Goal: Task Accomplishment & Management: Manage account settings

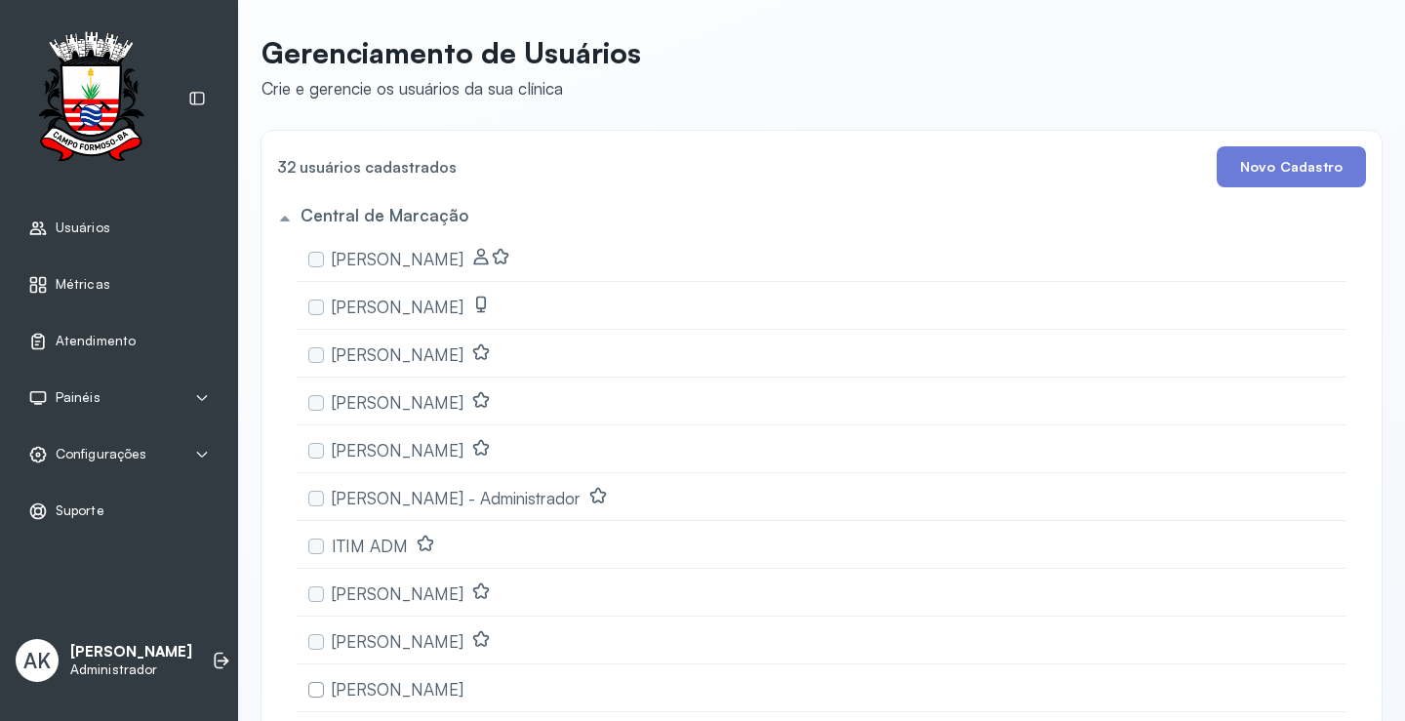
click at [85, 351] on div "Atendimento" at bounding box center [119, 341] width 215 height 45
click at [114, 445] on div "Configurações" at bounding box center [87, 455] width 118 height 20
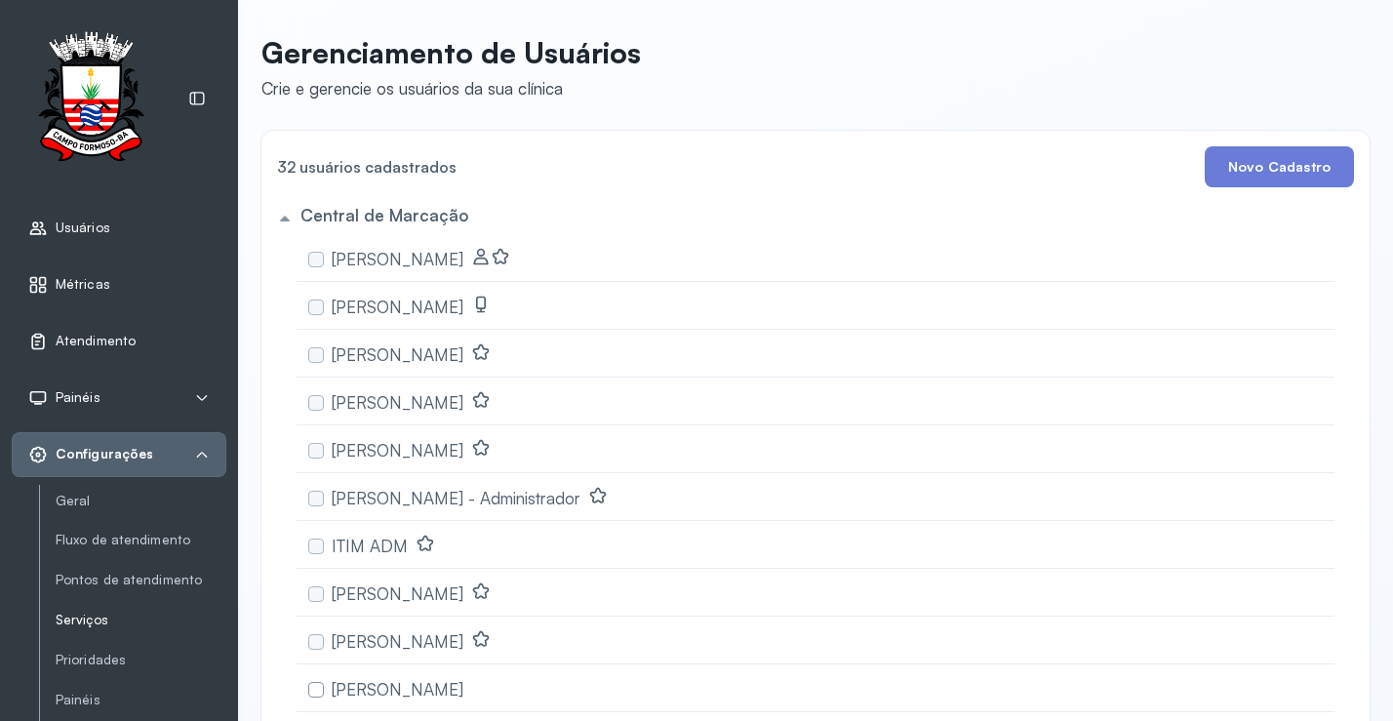
click at [99, 620] on link "Serviços" at bounding box center [141, 620] width 171 height 17
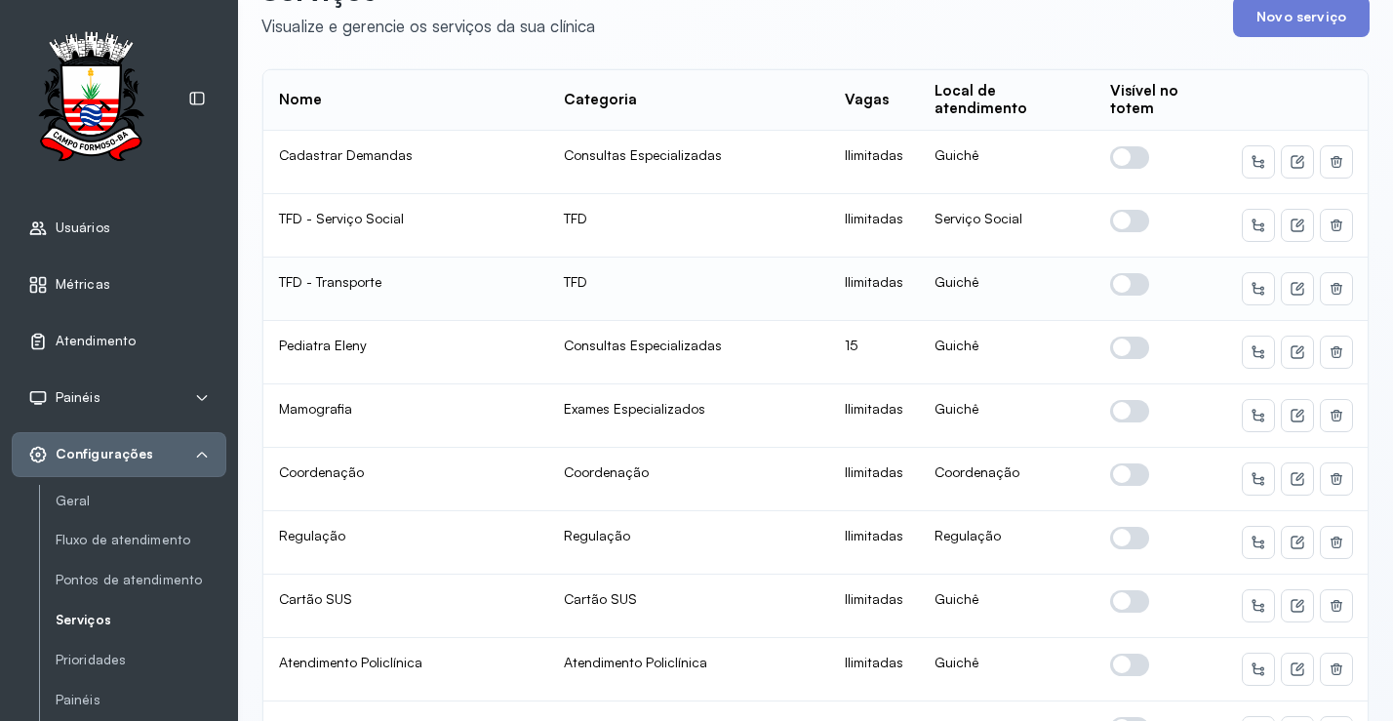
scroll to position [98, 0]
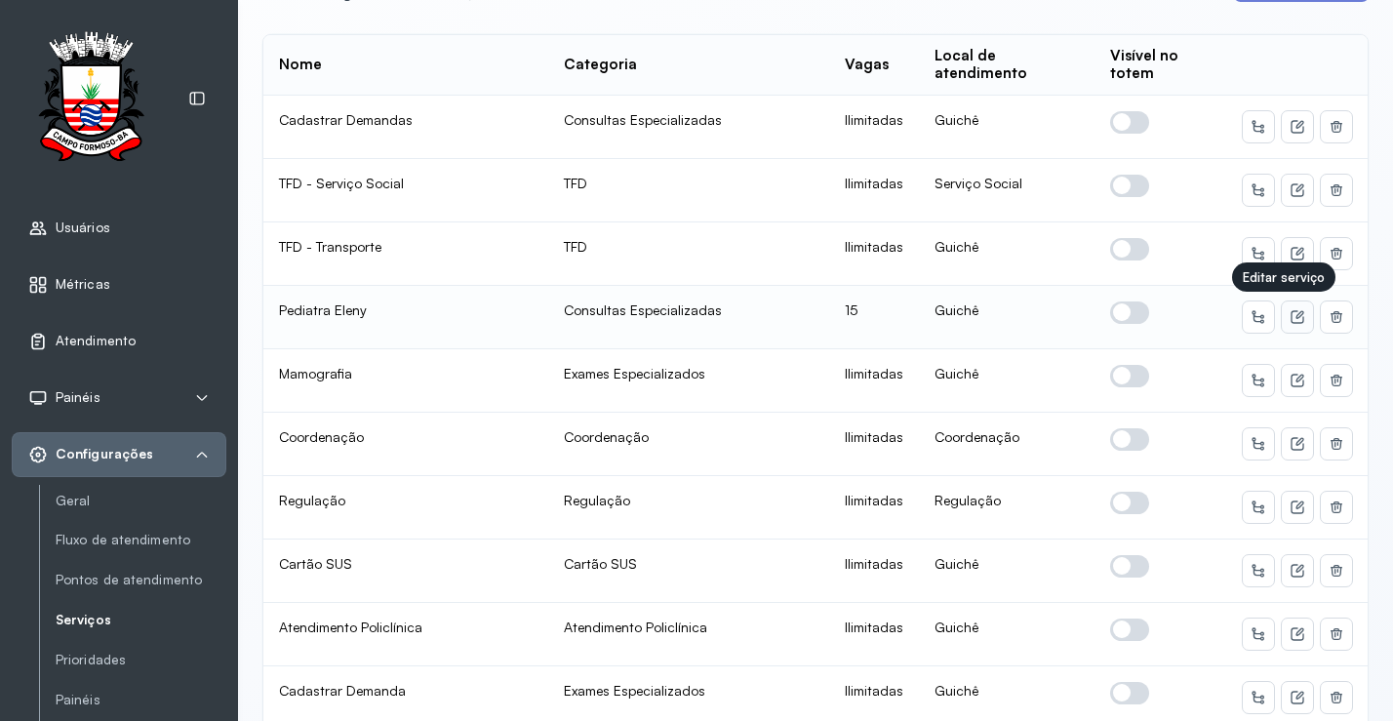
click at [1290, 316] on icon at bounding box center [1298, 317] width 16 height 16
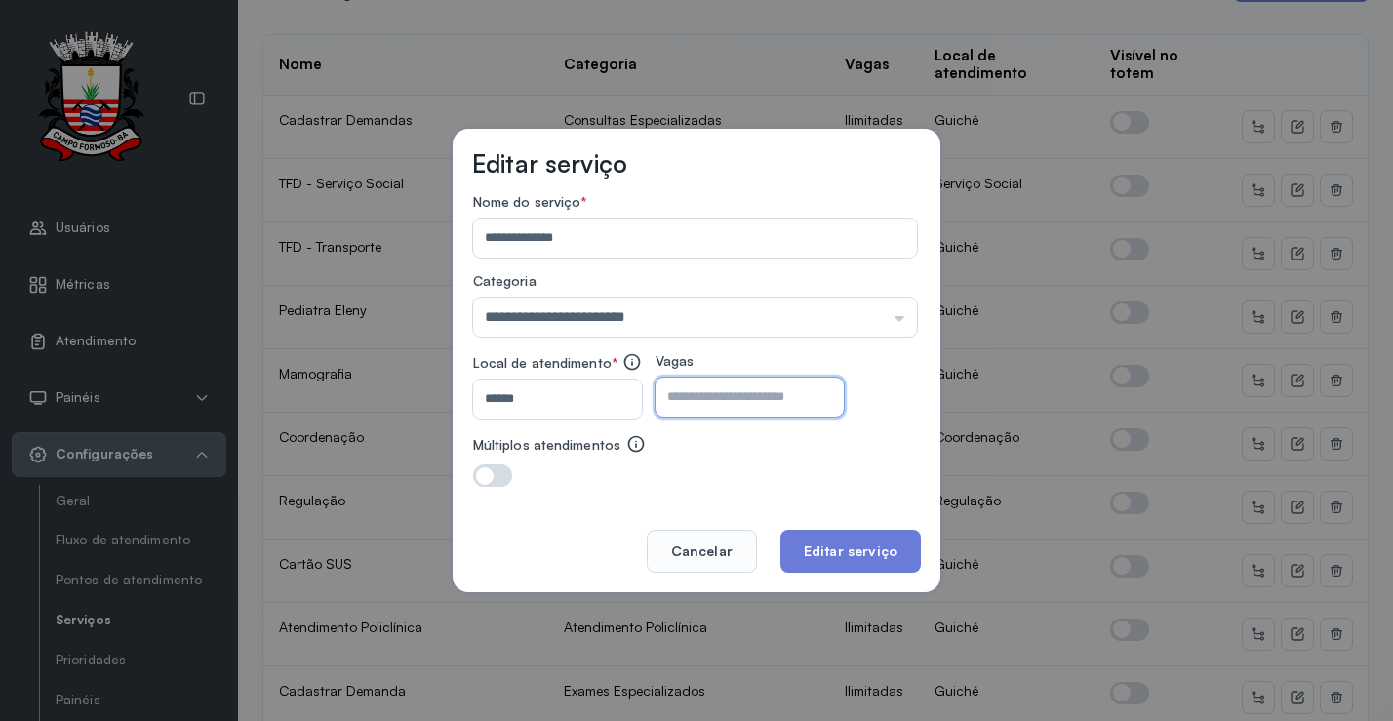
click at [735, 388] on input "**" at bounding box center [732, 396] width 154 height 39
type input "*"
click at [860, 546] on button "Editar serviço" at bounding box center [850, 551] width 140 height 43
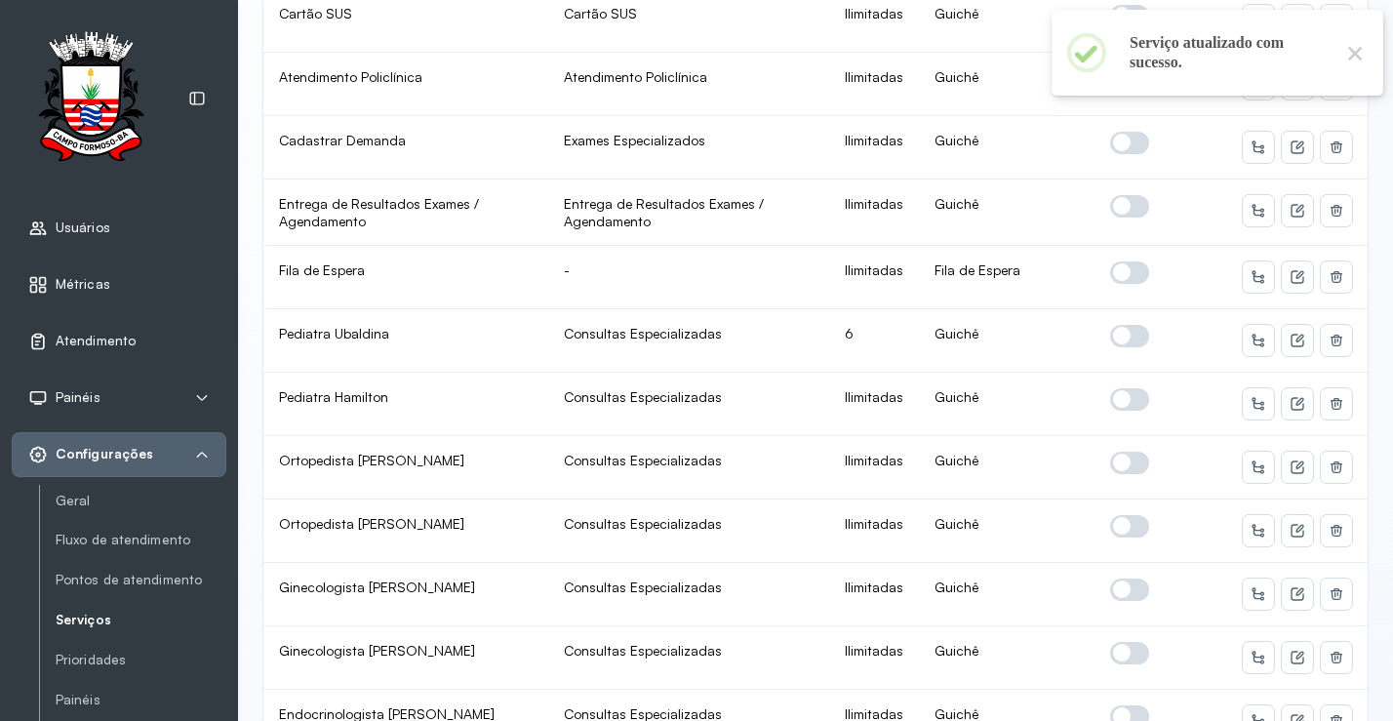
scroll to position [683, 0]
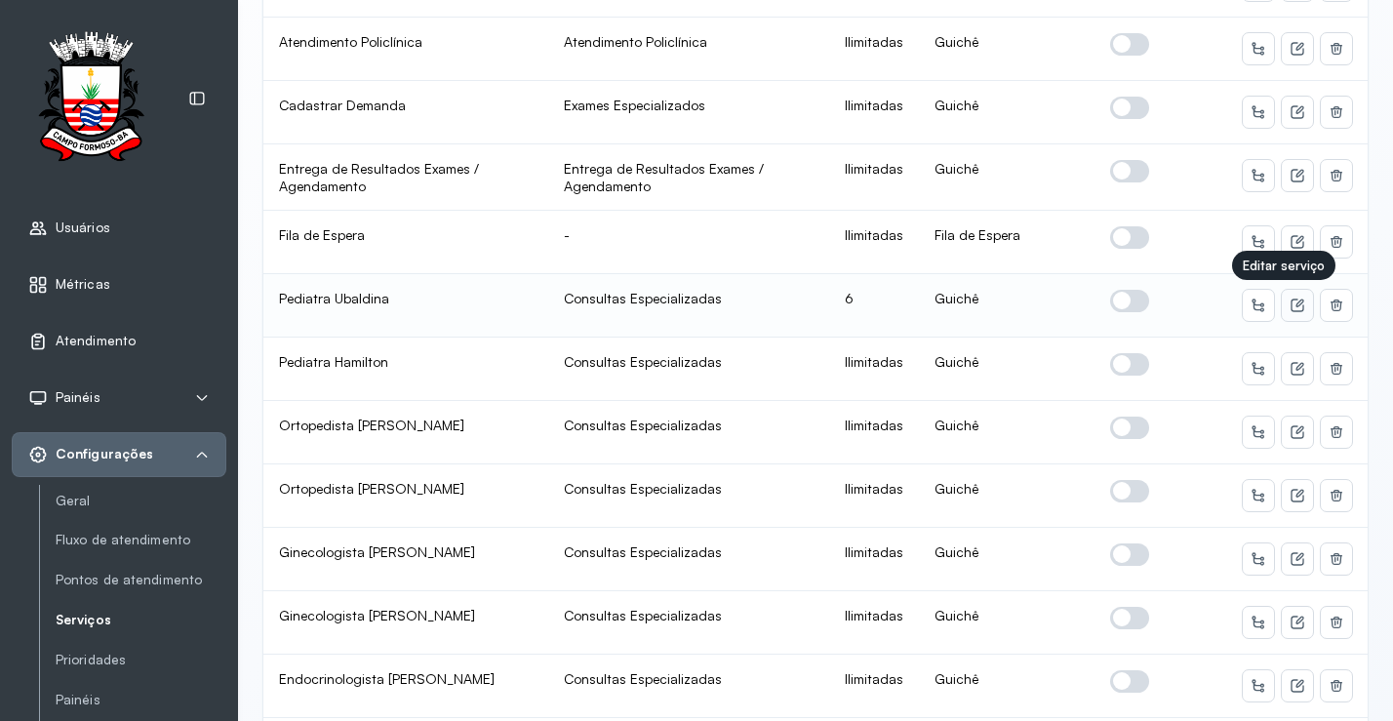
click at [1282, 301] on button at bounding box center [1297, 305] width 31 height 31
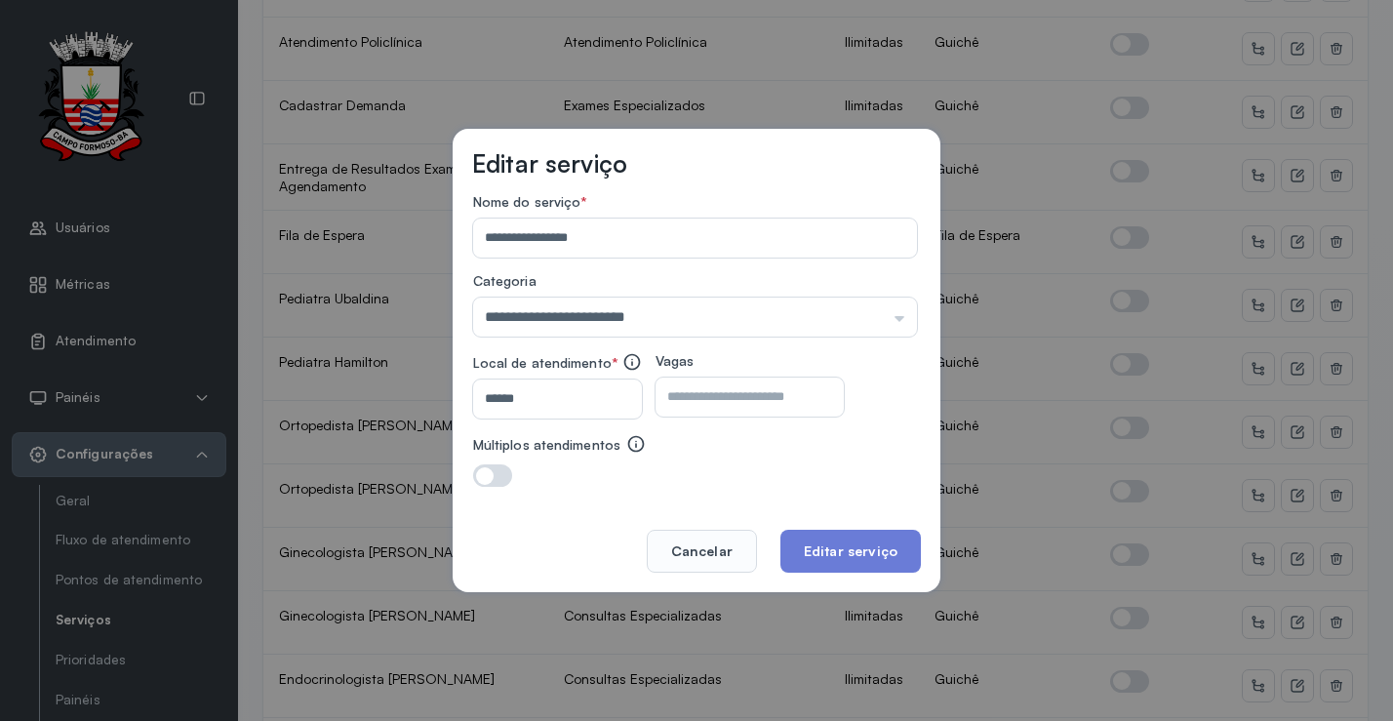
click at [757, 398] on input "*" at bounding box center [732, 396] width 154 height 39
type input "*"
click at [820, 546] on button "Editar serviço" at bounding box center [850, 551] width 140 height 43
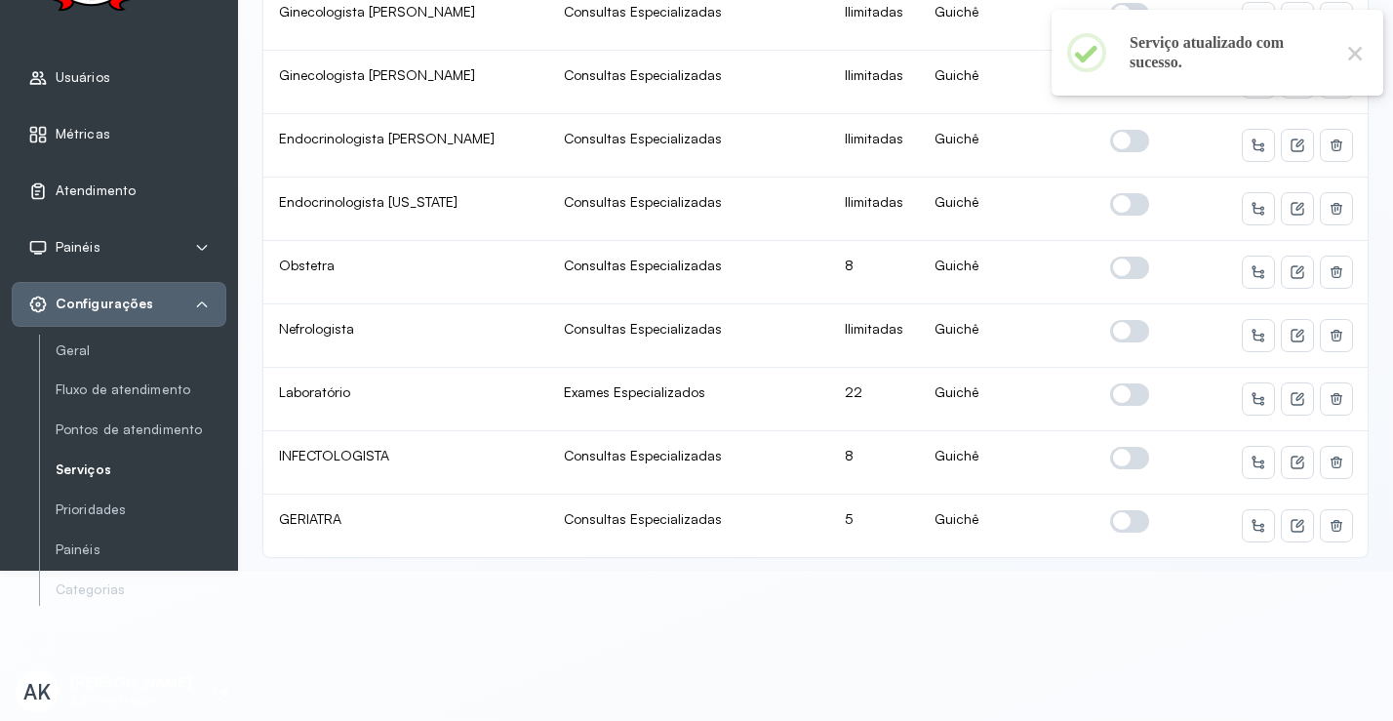
scroll to position [1131, 0]
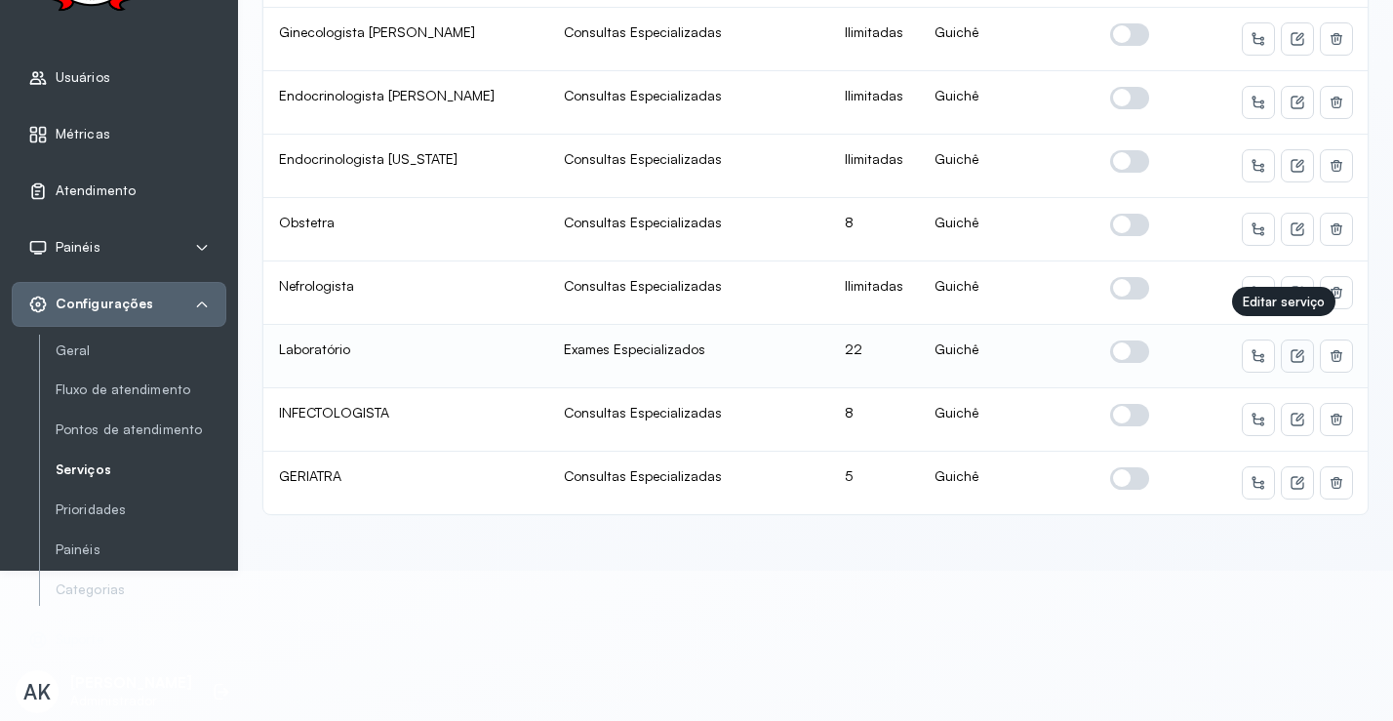
click at [1282, 340] on button at bounding box center [1297, 355] width 31 height 31
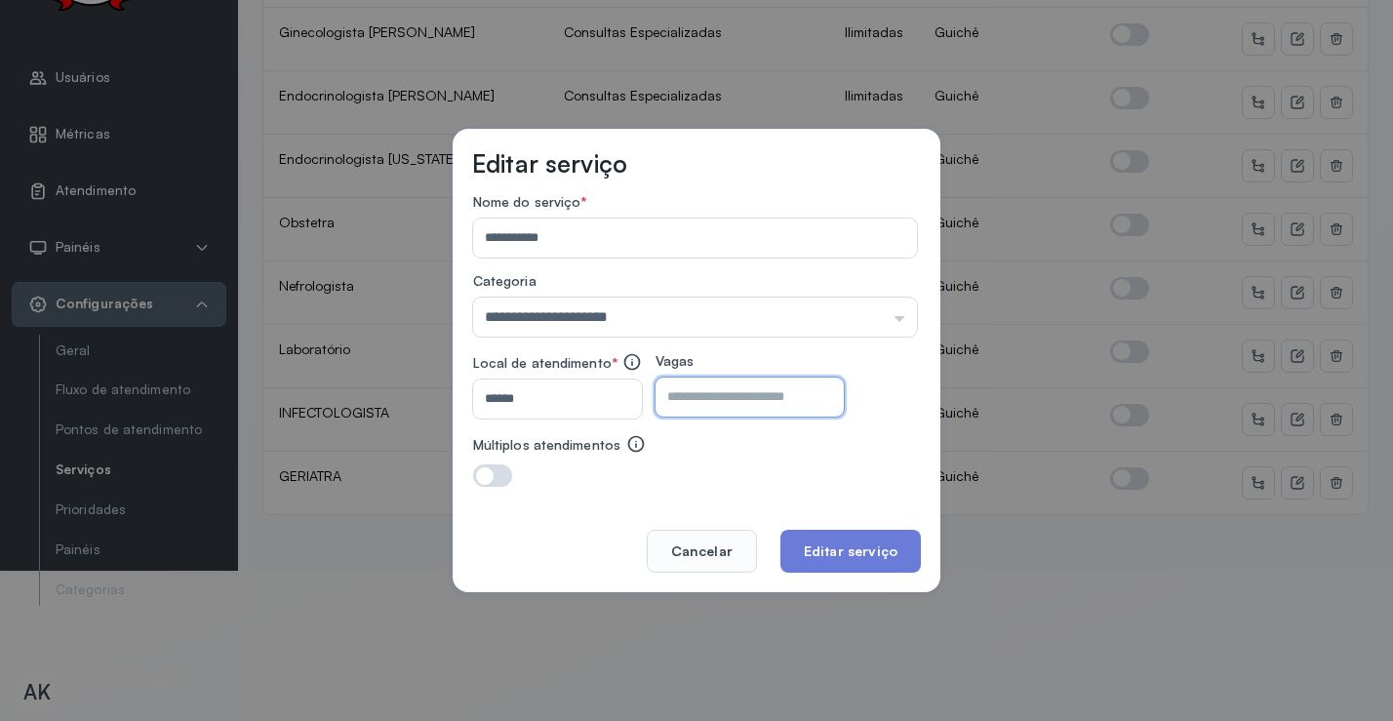
click at [759, 395] on input "**" at bounding box center [732, 396] width 154 height 39
type input "**"
click at [833, 547] on button "Editar serviço" at bounding box center [850, 551] width 140 height 43
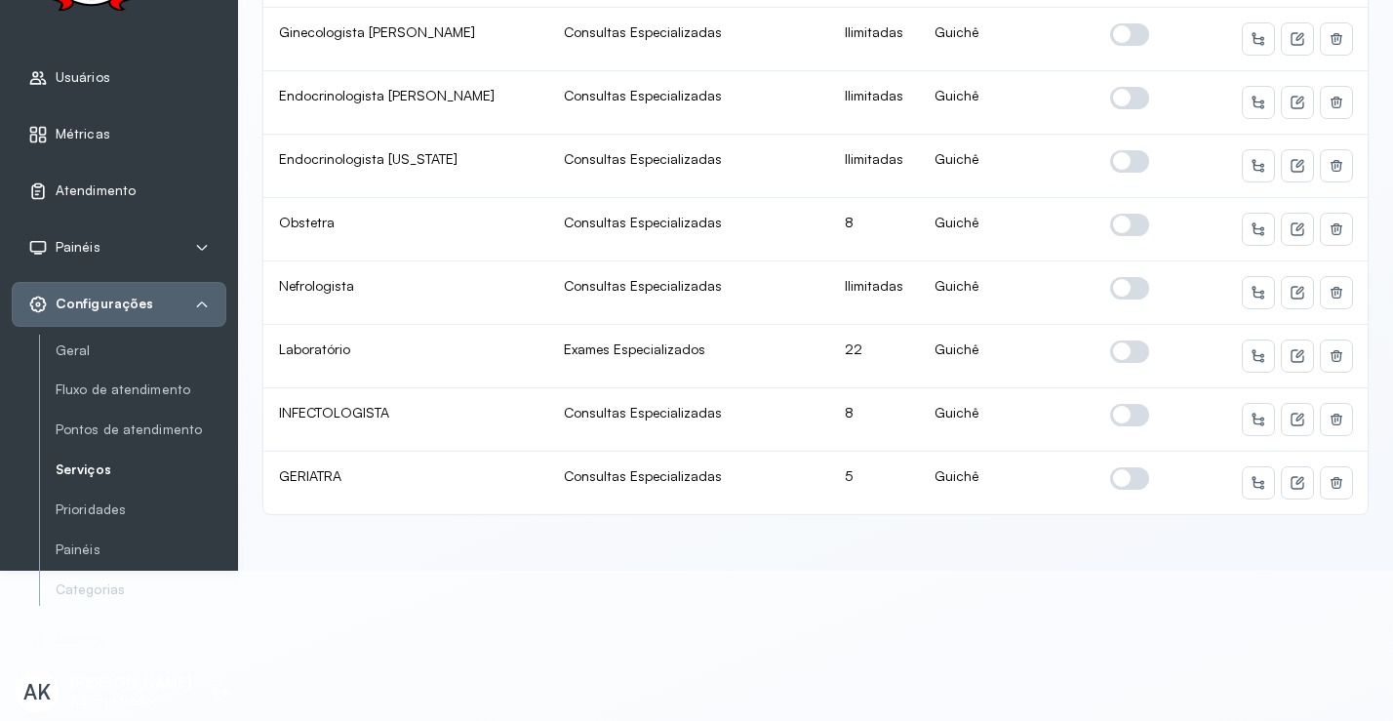
scroll to position [0, 0]
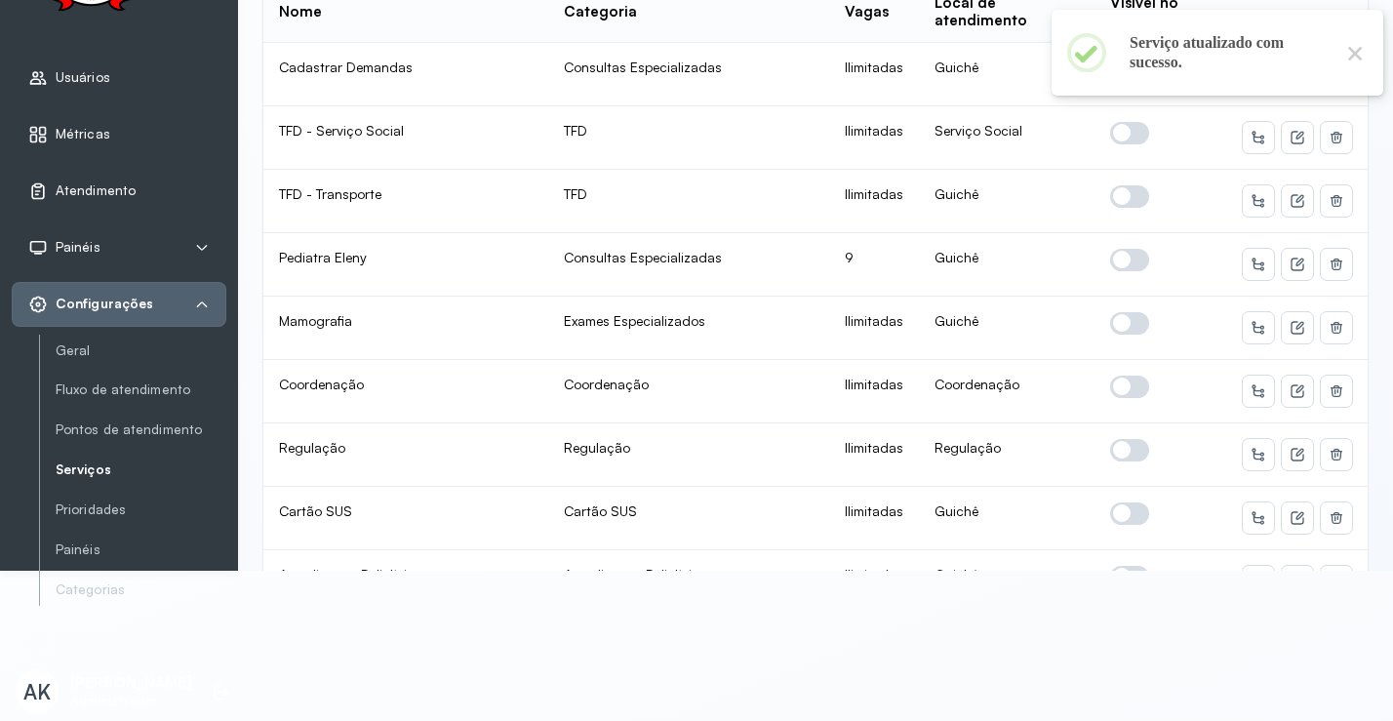
click at [202, 295] on div "Configurações" at bounding box center [118, 305] width 181 height 20
click at [189, 295] on div "Configurações" at bounding box center [118, 305] width 181 height 20
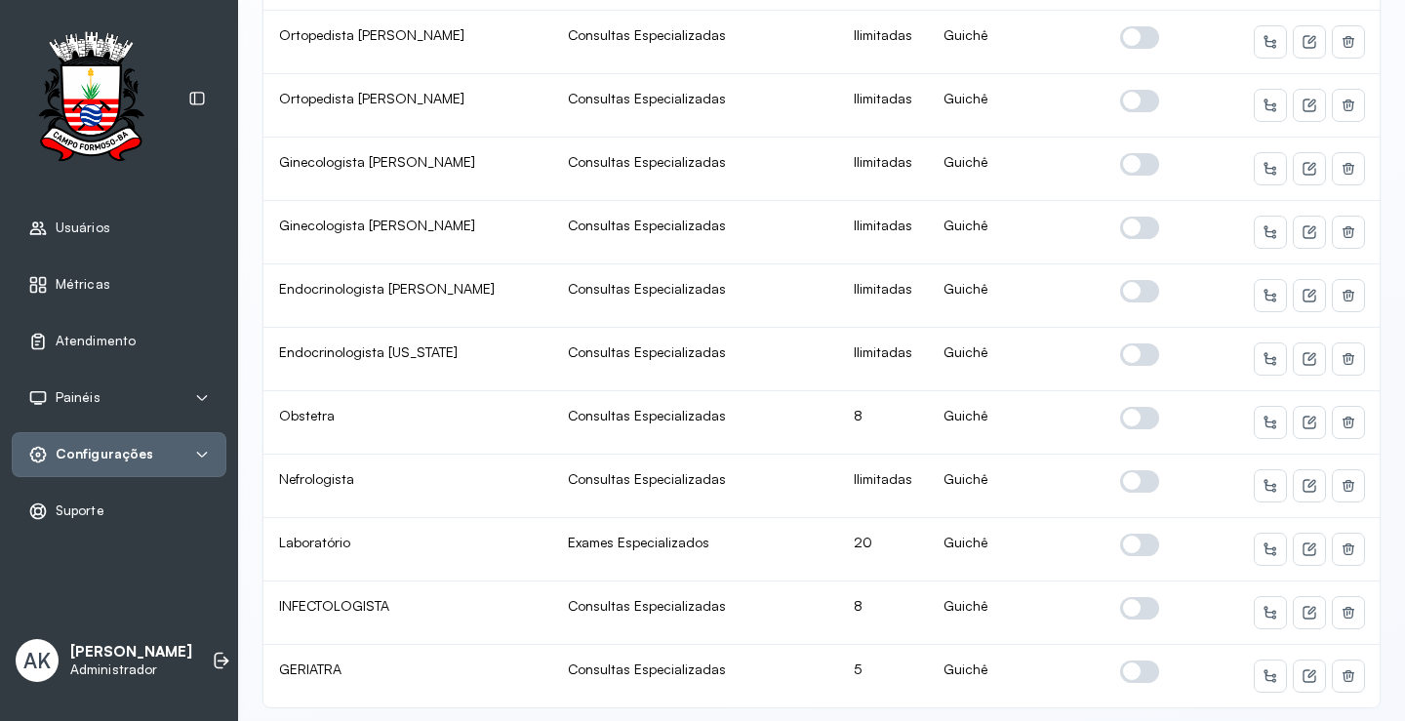
scroll to position [1131, 0]
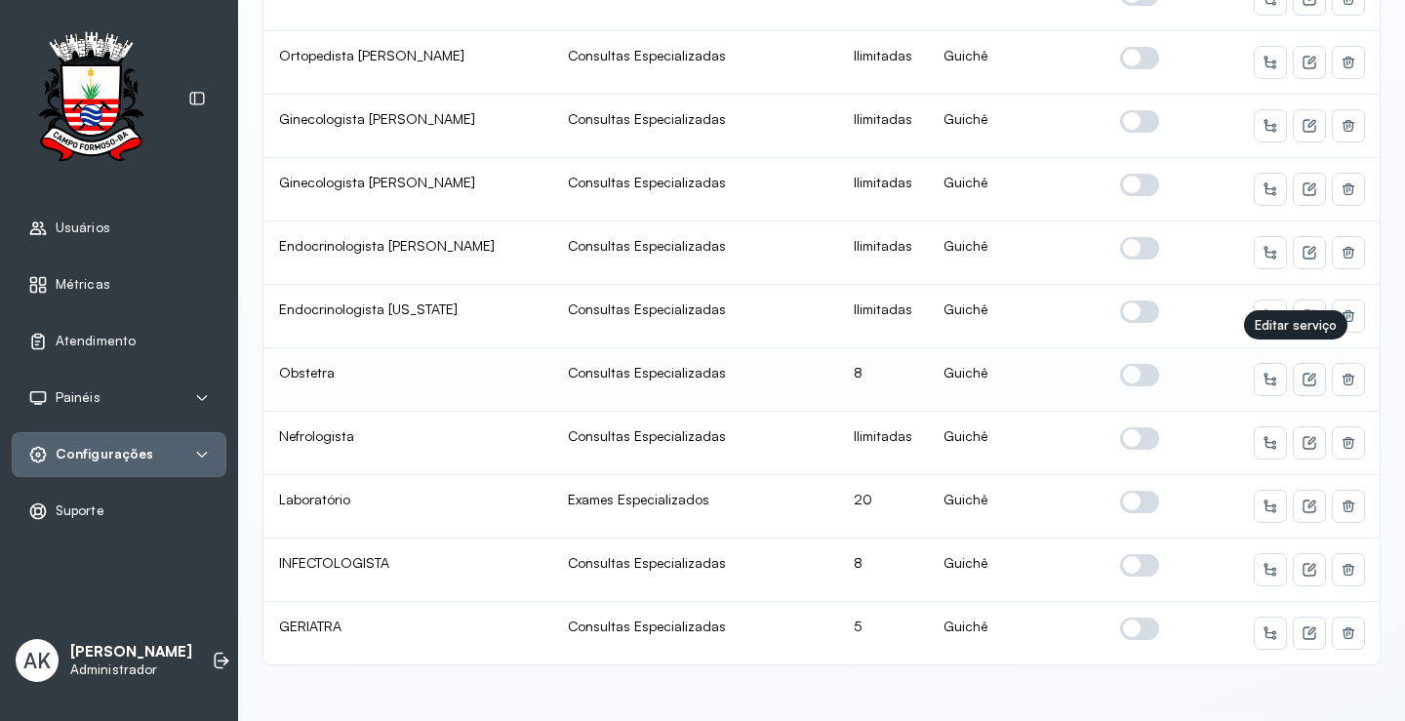
click at [1301, 372] on icon at bounding box center [1309, 380] width 16 height 16
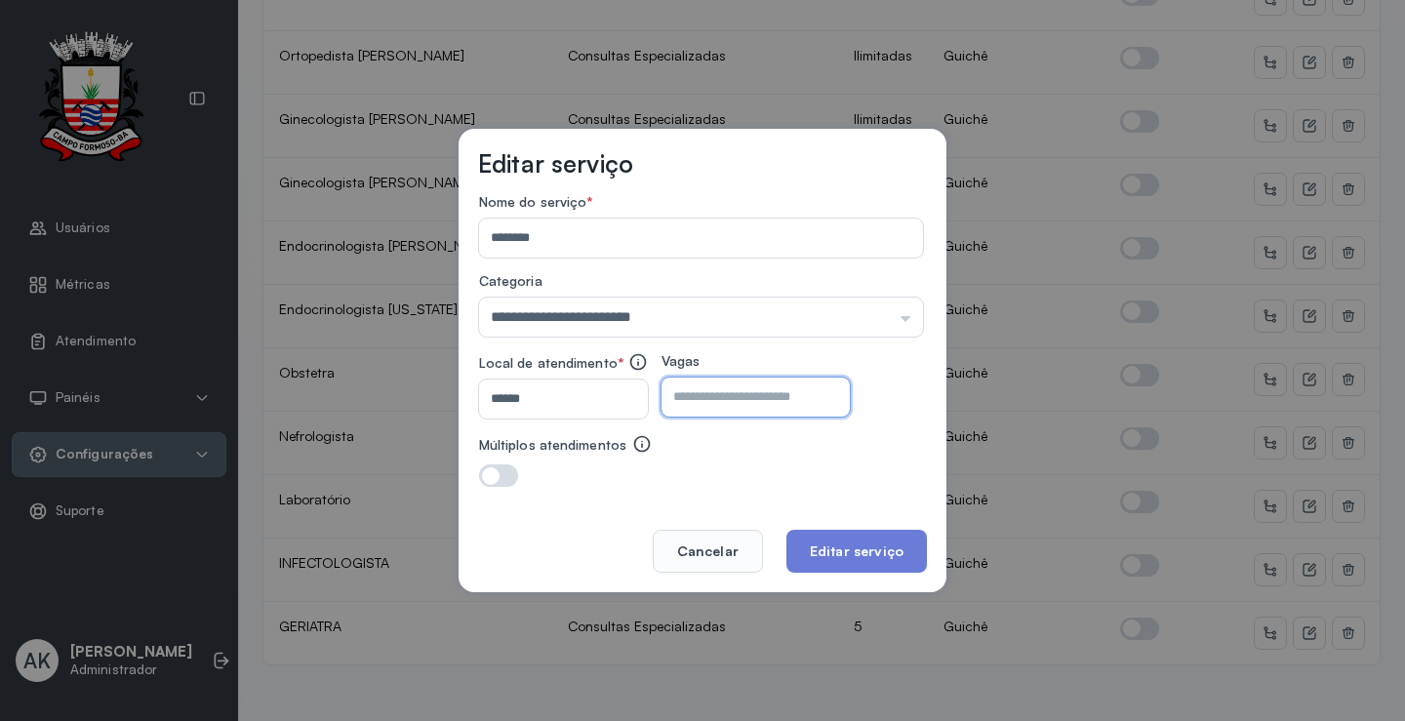
click at [802, 416] on input "*" at bounding box center [738, 396] width 154 height 39
type input "*"
click at [850, 549] on button "Editar serviço" at bounding box center [856, 551] width 140 height 43
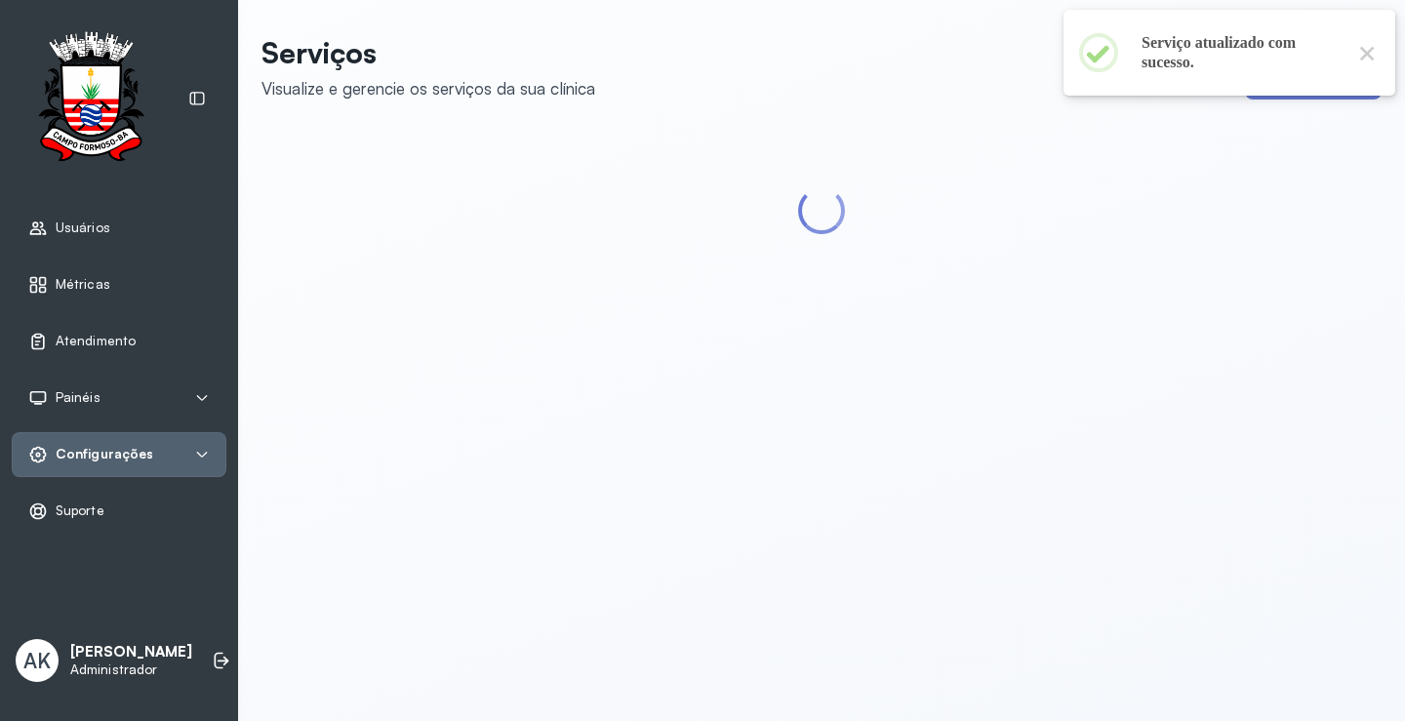
scroll to position [0, 0]
click at [212, 651] on icon at bounding box center [222, 661] width 20 height 20
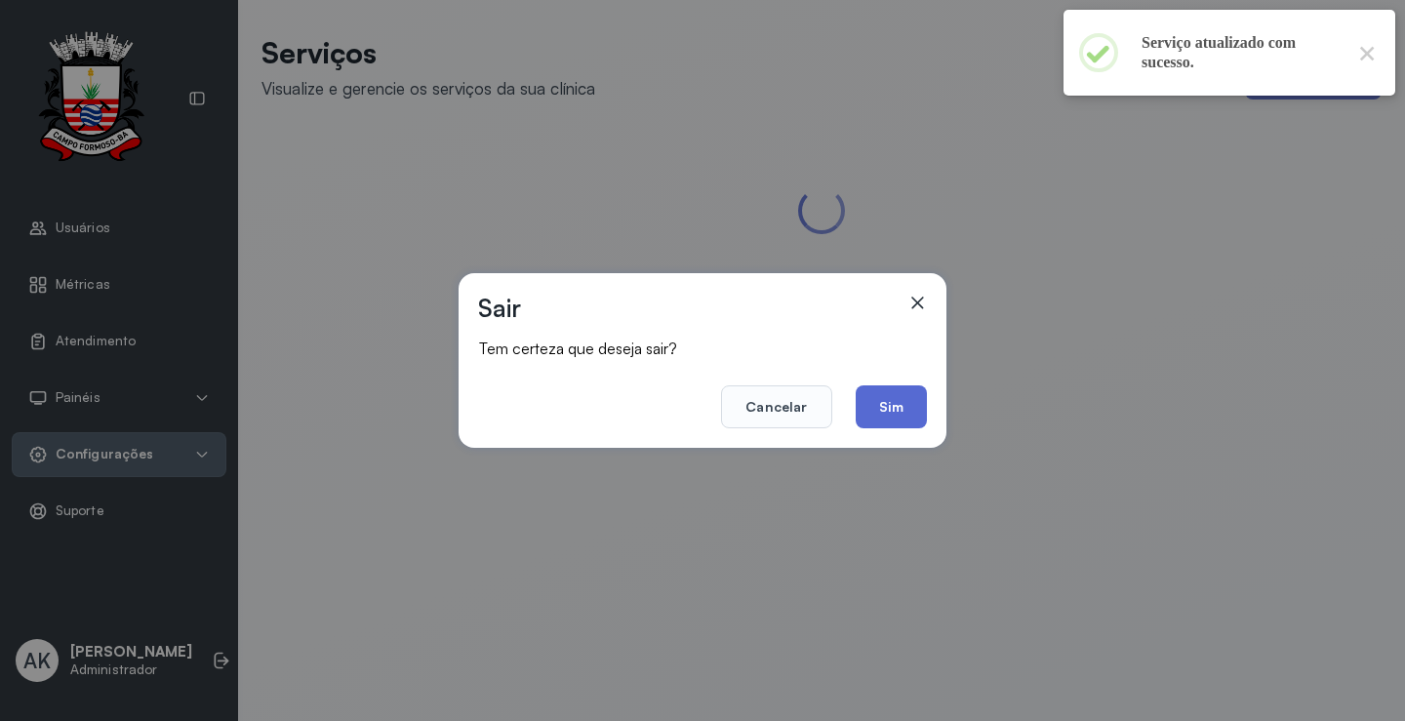
click at [902, 415] on button "Sim" at bounding box center [890, 406] width 71 height 43
